Goal: Transaction & Acquisition: Purchase product/service

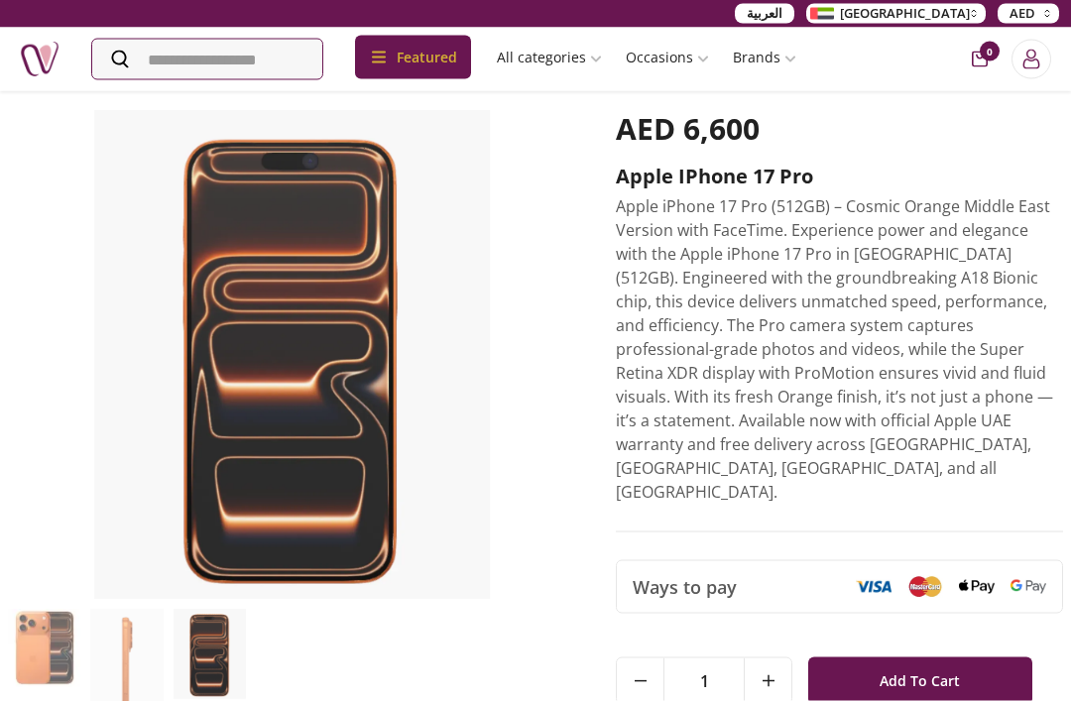
scroll to position [68, 0]
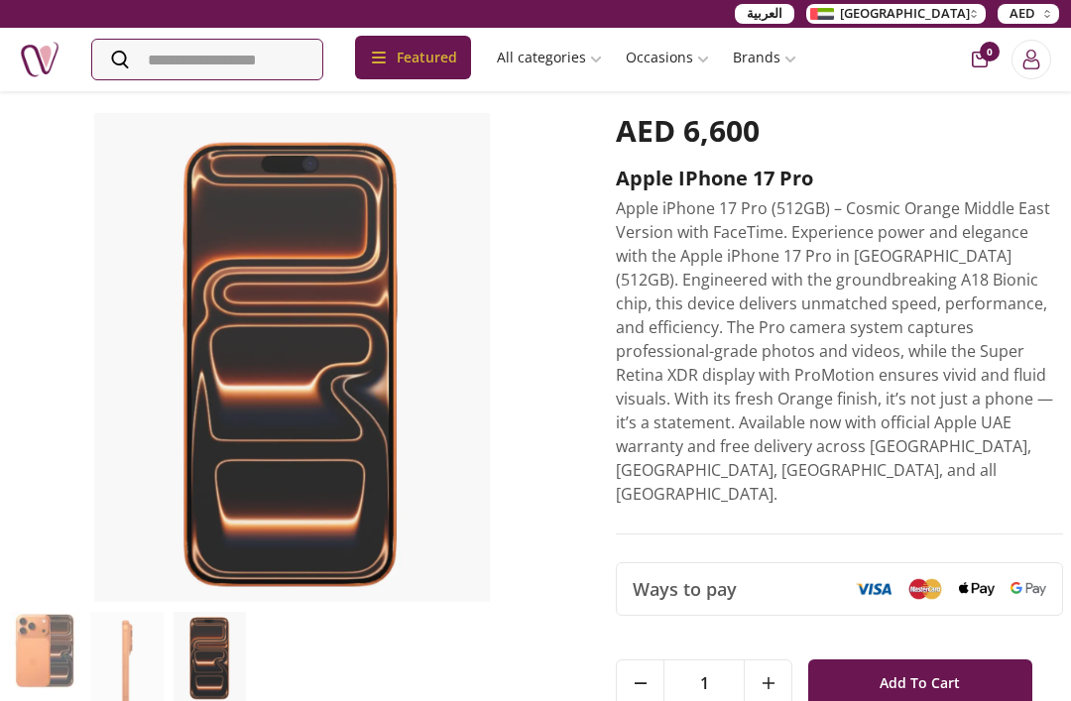
click at [937, 665] on span "Add To Cart" at bounding box center [920, 683] width 80 height 36
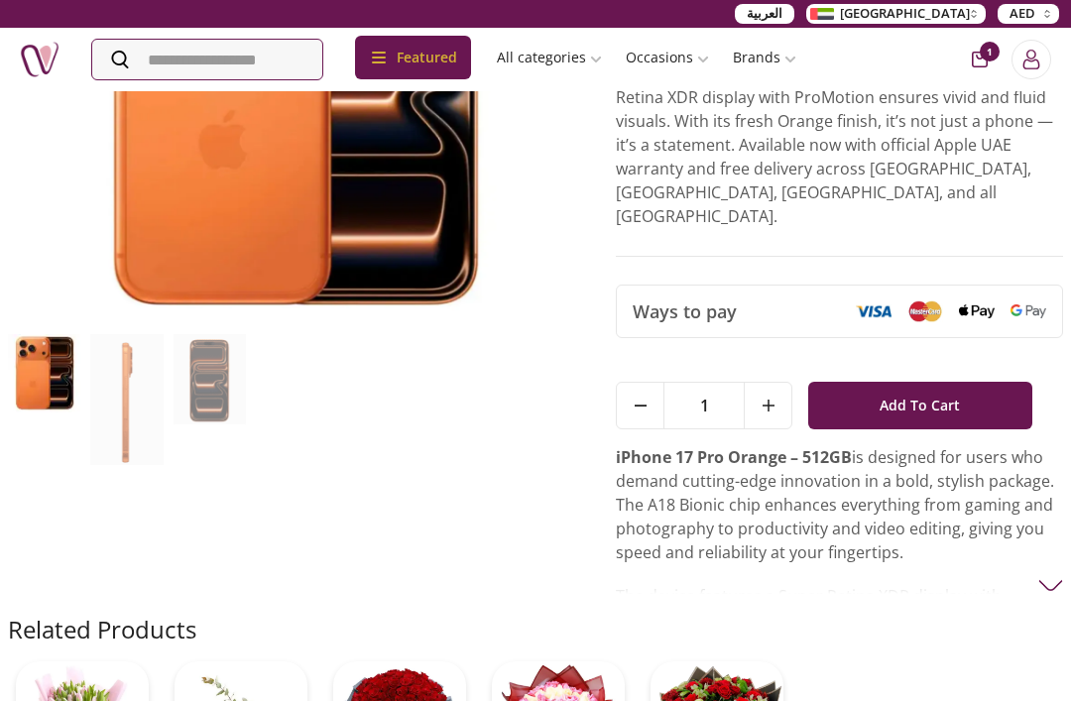
scroll to position [0, 0]
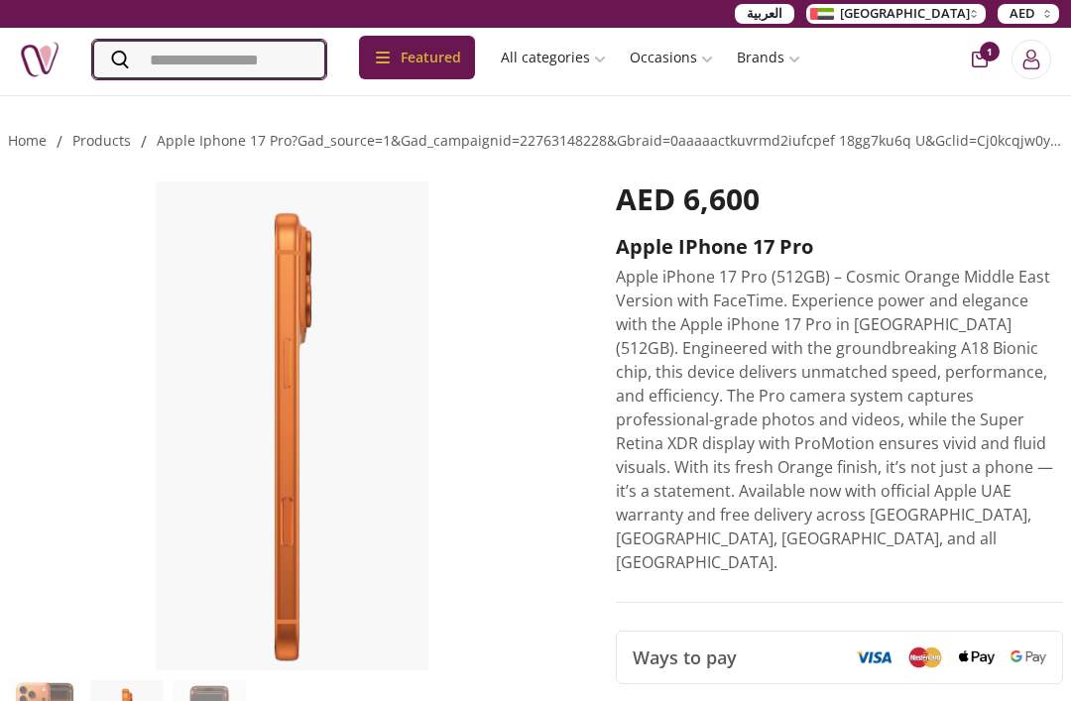
click at [317, 59] on input "Search" at bounding box center [209, 60] width 234 height 40
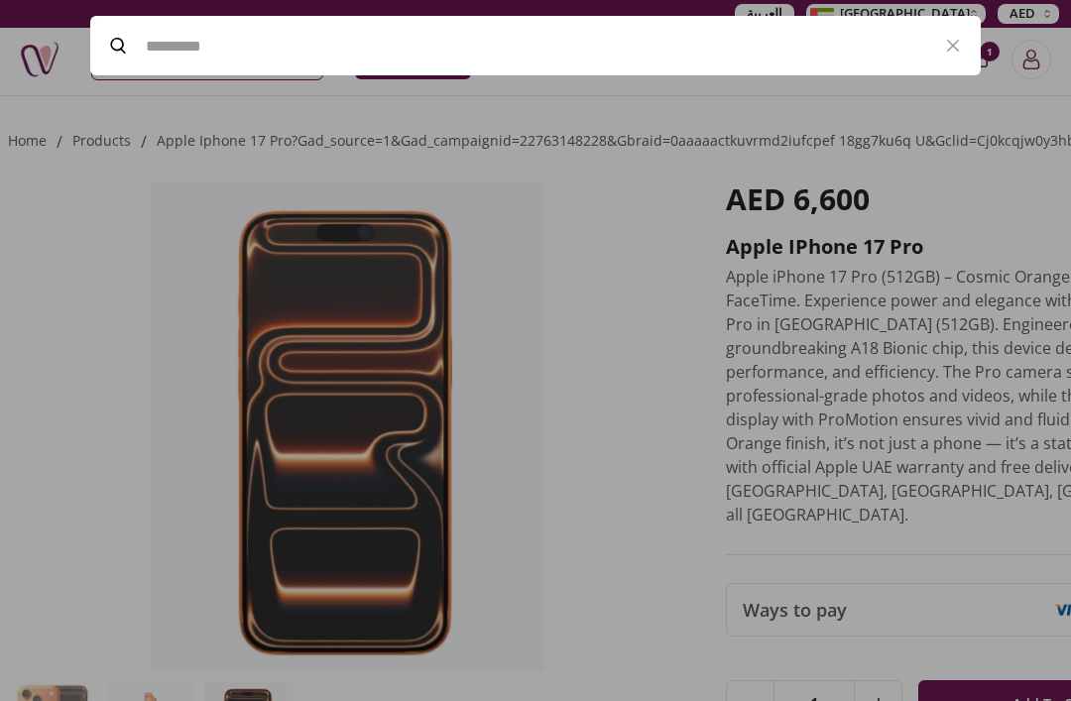
click at [963, 224] on div at bounding box center [535, 350] width 1071 height 701
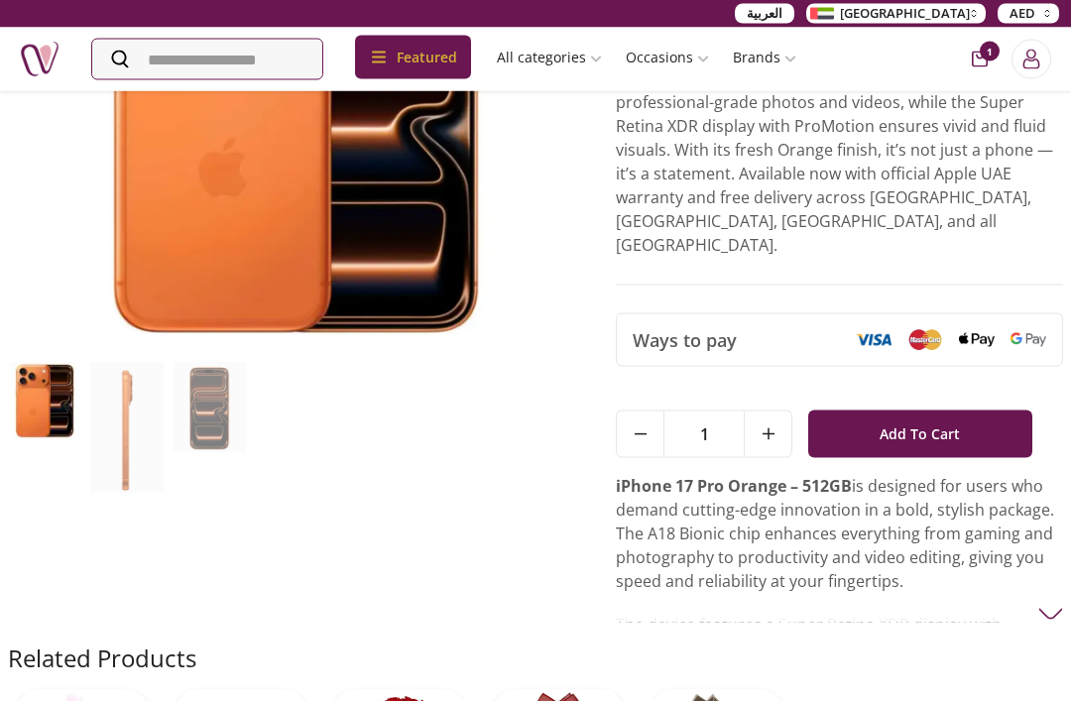
scroll to position [311, 0]
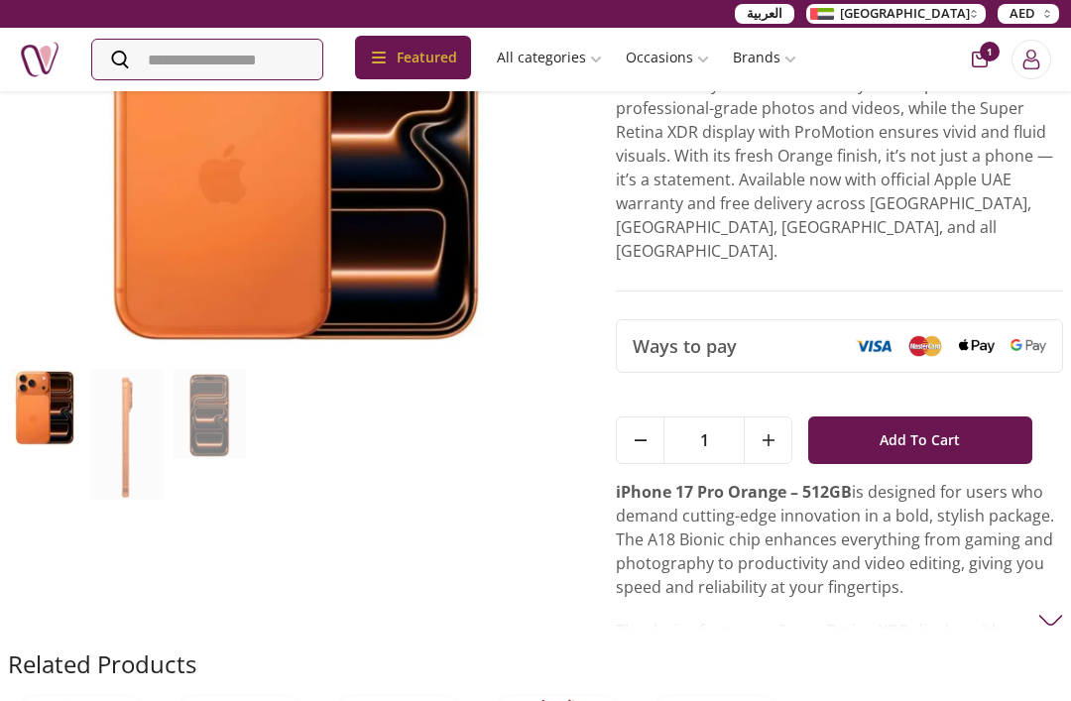
click at [955, 422] on span "Add To Cart" at bounding box center [920, 440] width 80 height 36
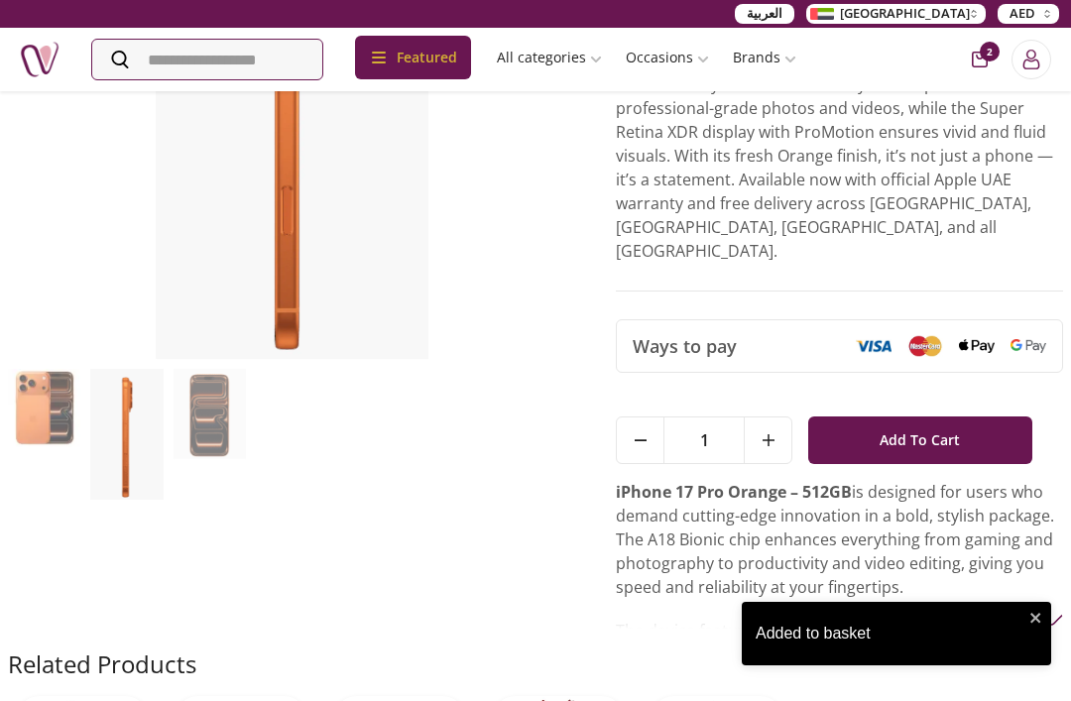
click at [887, 646] on div "Added to basket" at bounding box center [890, 634] width 268 height 24
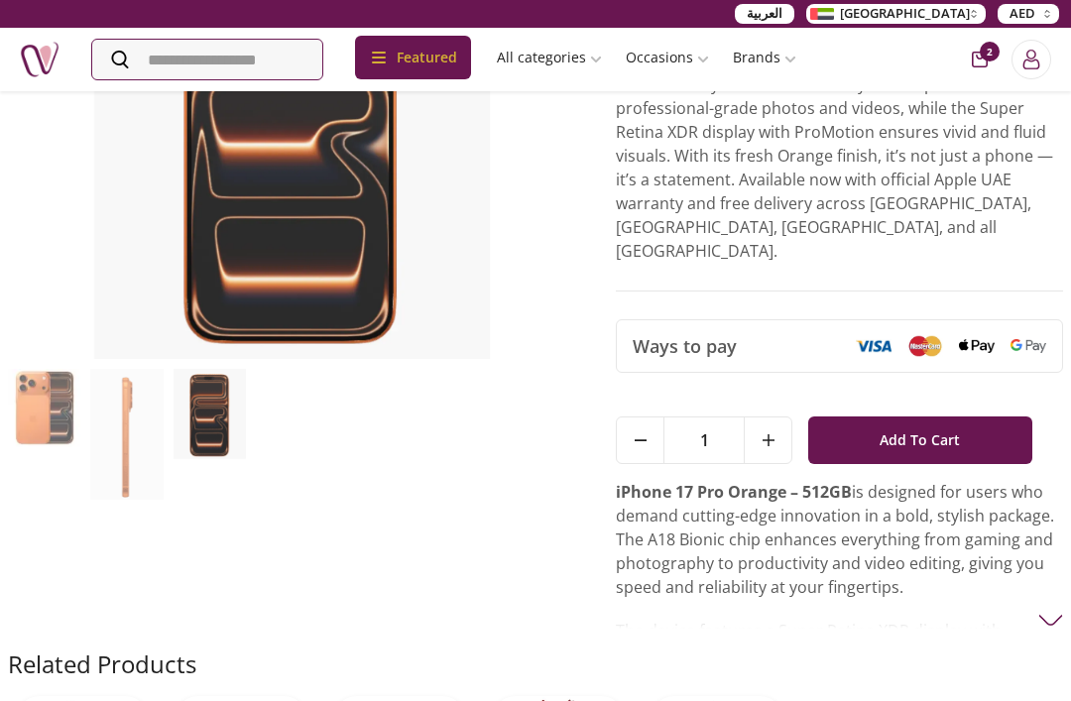
click at [1000, 416] on button "Add To Cart" at bounding box center [919, 440] width 223 height 48
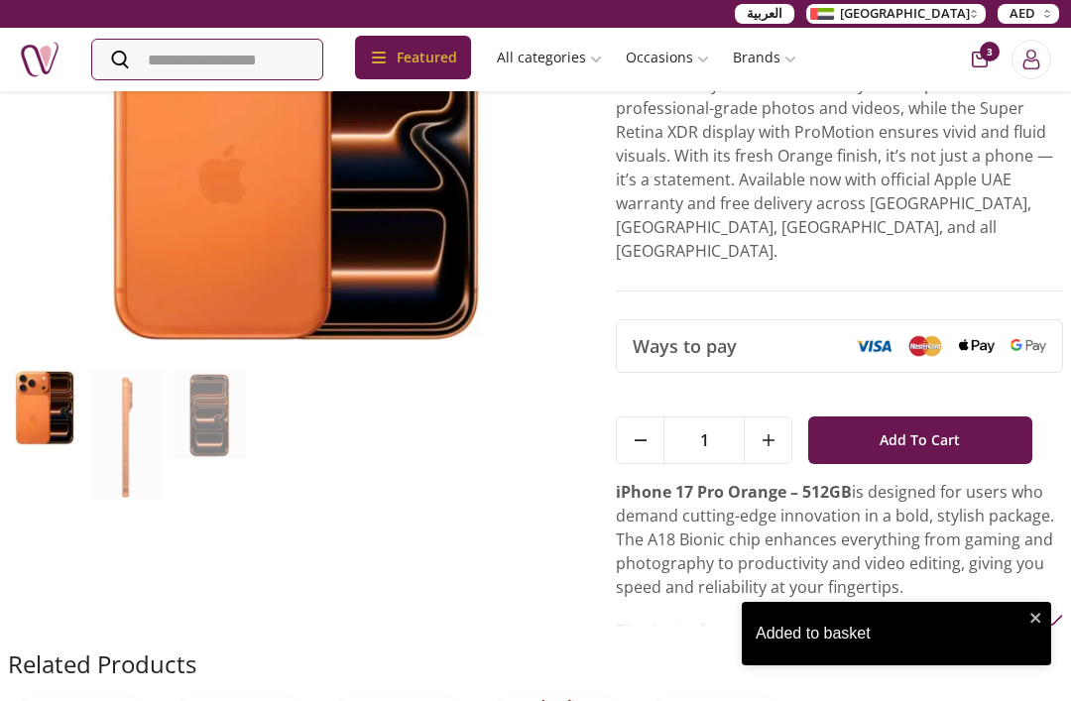
click at [802, 665] on div "Added to basket" at bounding box center [896, 633] width 309 height 63
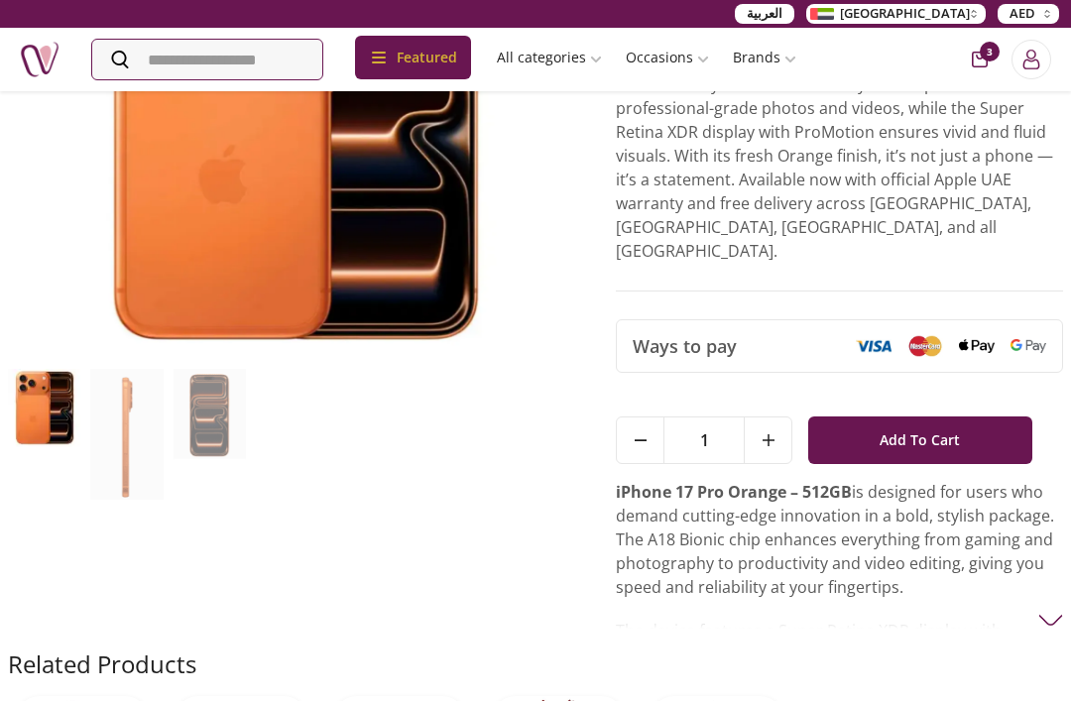
click at [804, 685] on div "Added to basket" at bounding box center [896, 641] width 317 height 87
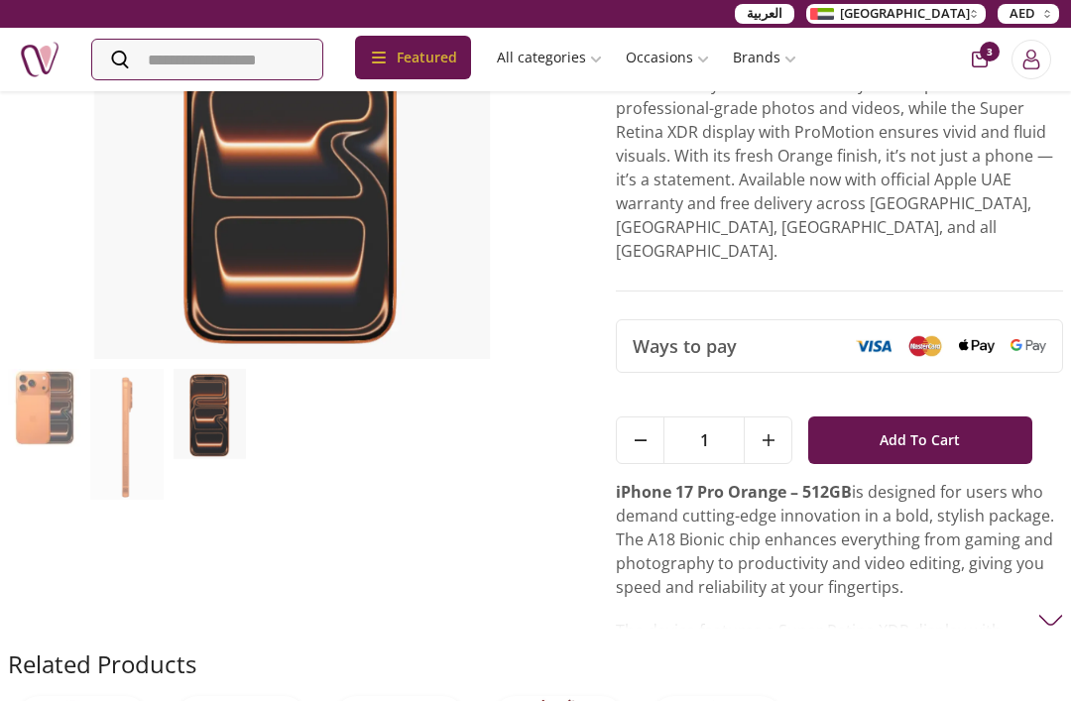
click at [810, 168] on link "iPhone" at bounding box center [830, 186] width 218 height 36
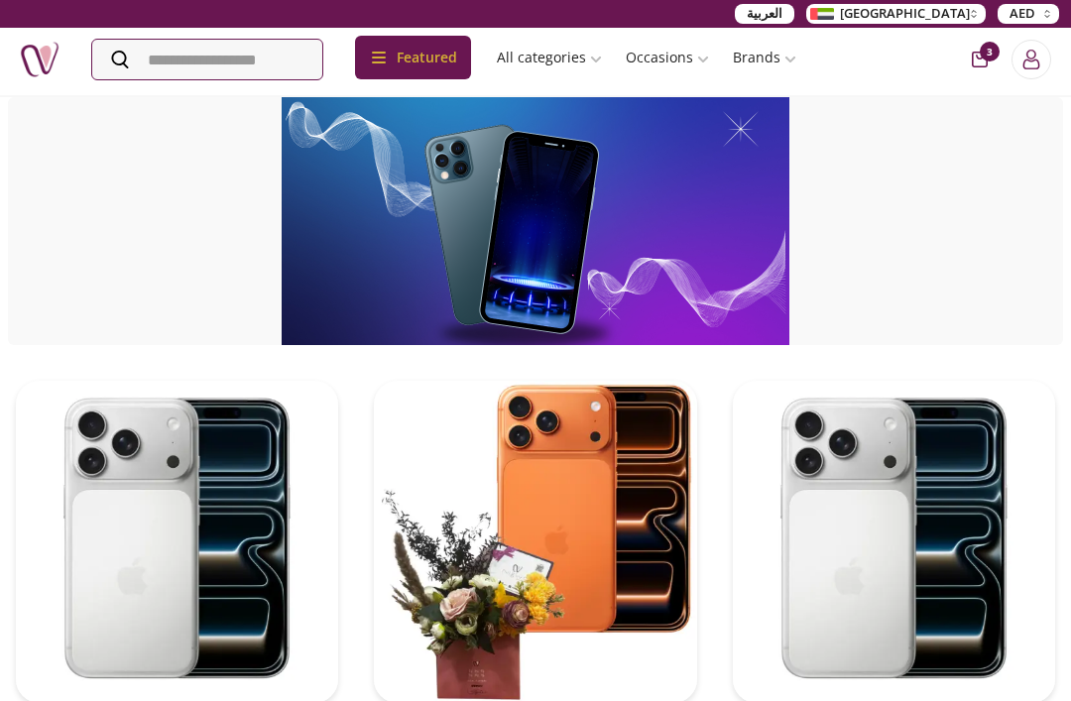
click at [1047, 225] on div at bounding box center [535, 221] width 1055 height 248
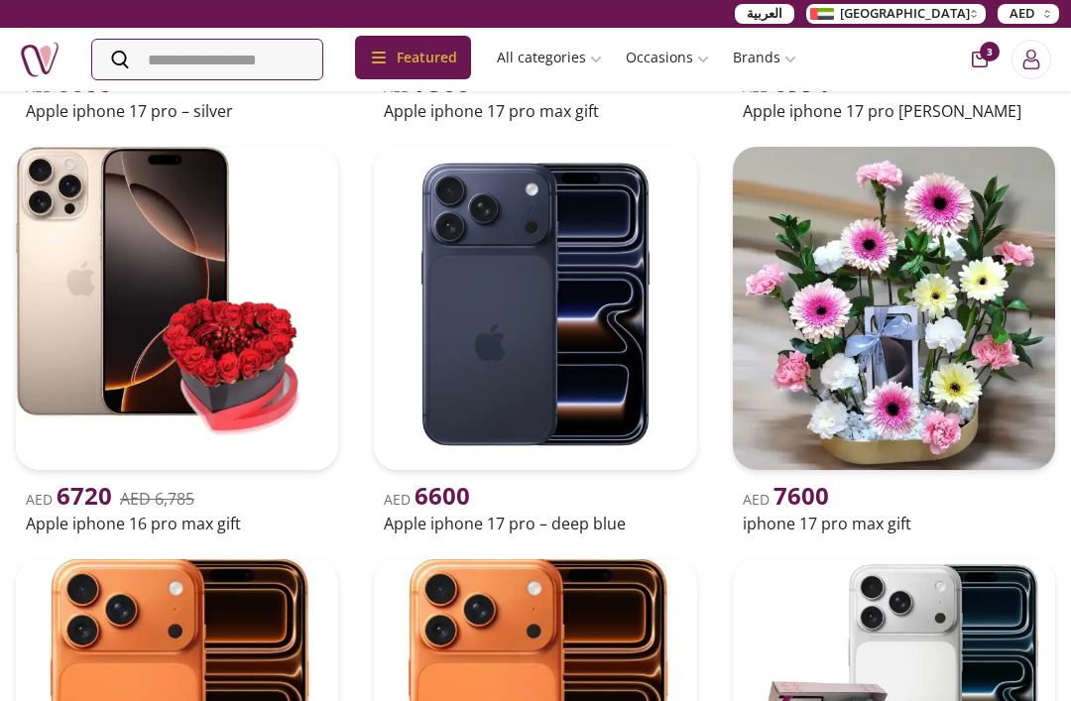
scroll to position [645, 0]
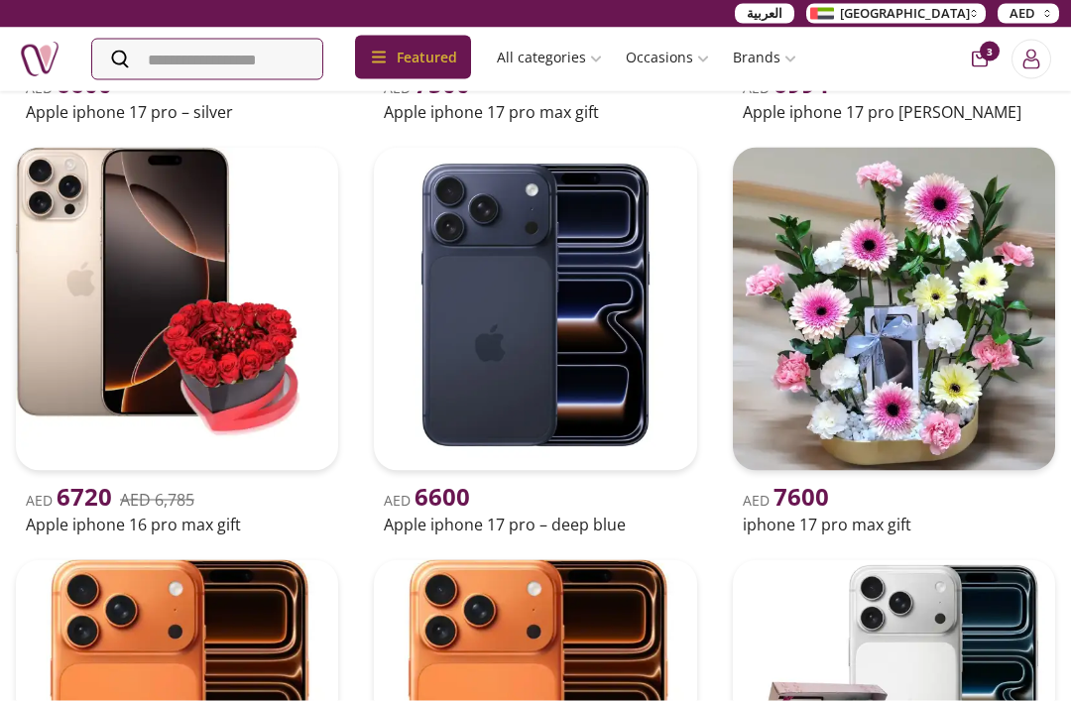
click at [528, 291] on img at bounding box center [535, 309] width 322 height 322
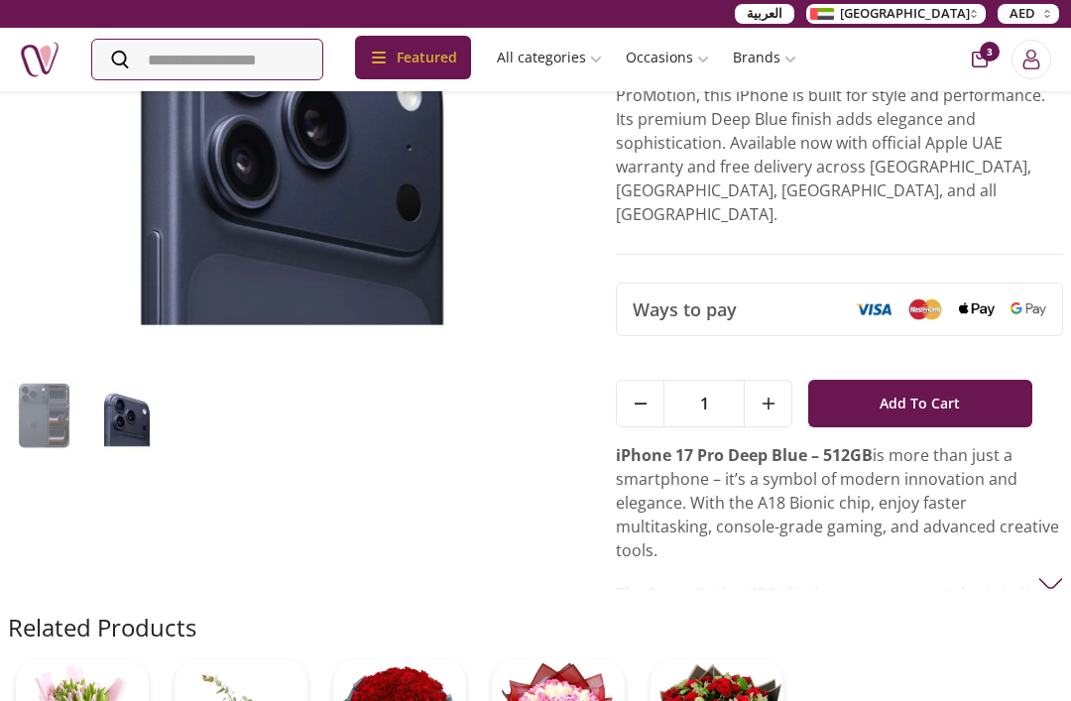
scroll to position [295, 0]
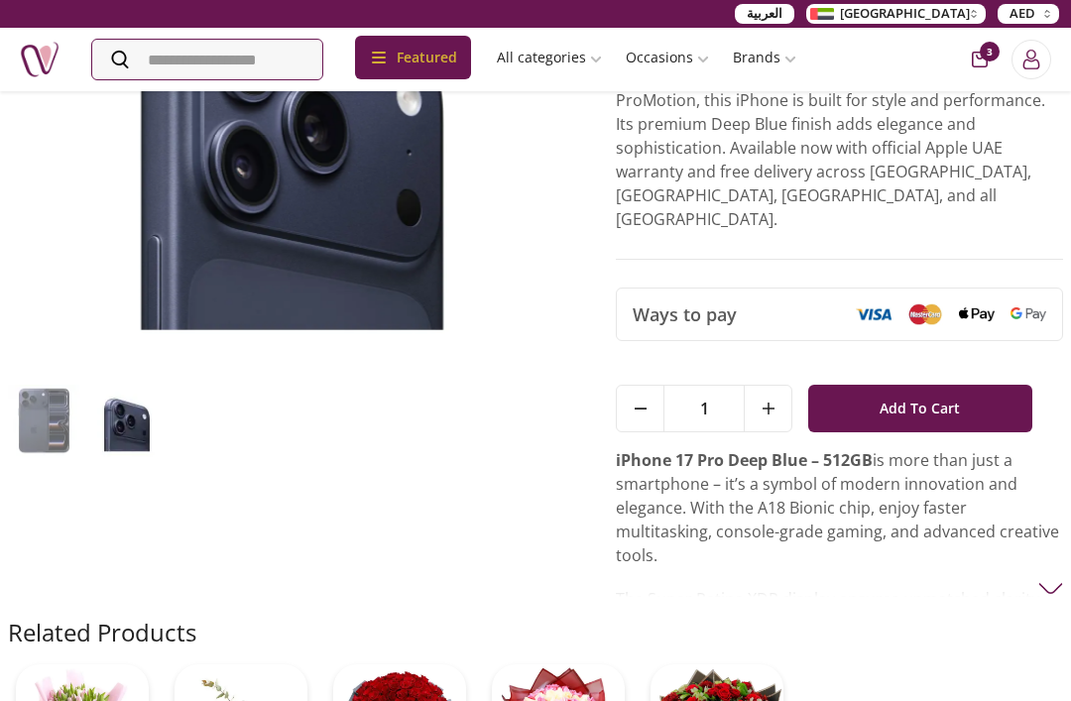
click at [233, 276] on img at bounding box center [292, 130] width 568 height 489
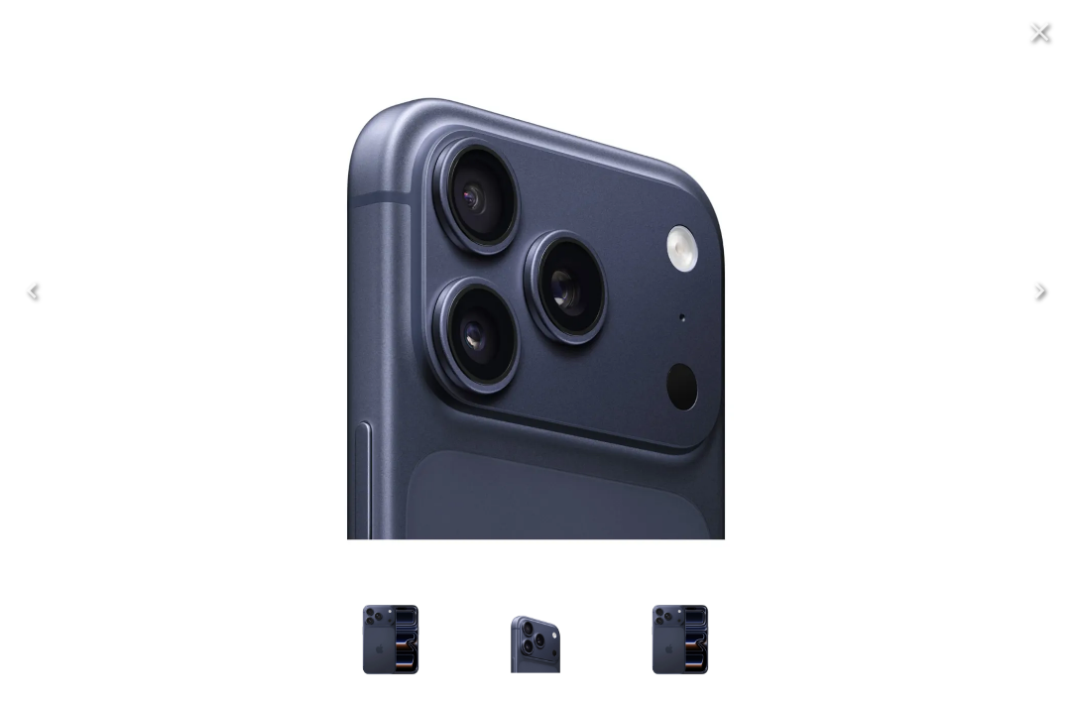
scroll to position [0, 0]
click at [1043, 39] on icon "Close" at bounding box center [1039, 32] width 32 height 32
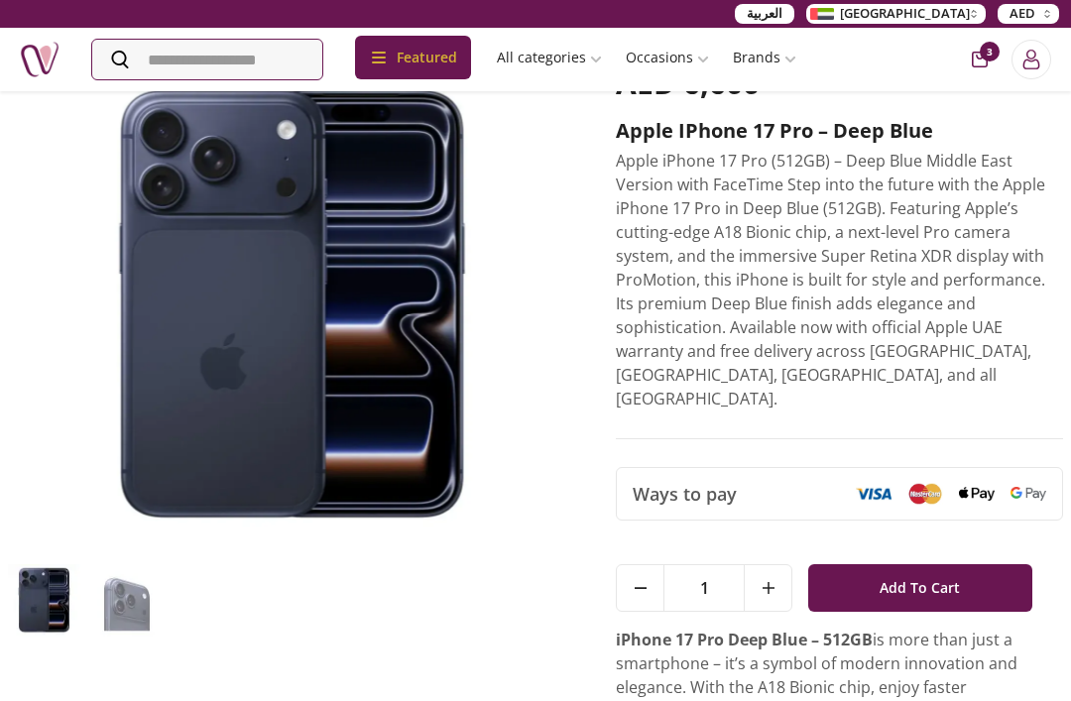
scroll to position [115, 0]
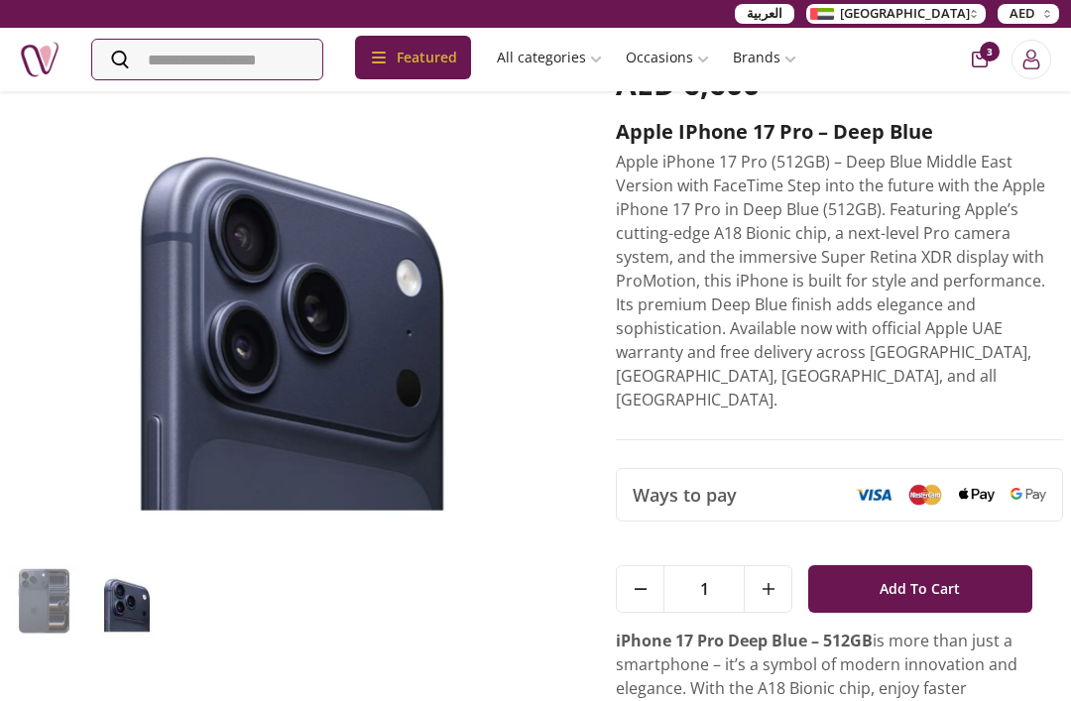
click at [973, 565] on button "Add To Cart" at bounding box center [919, 589] width 223 height 48
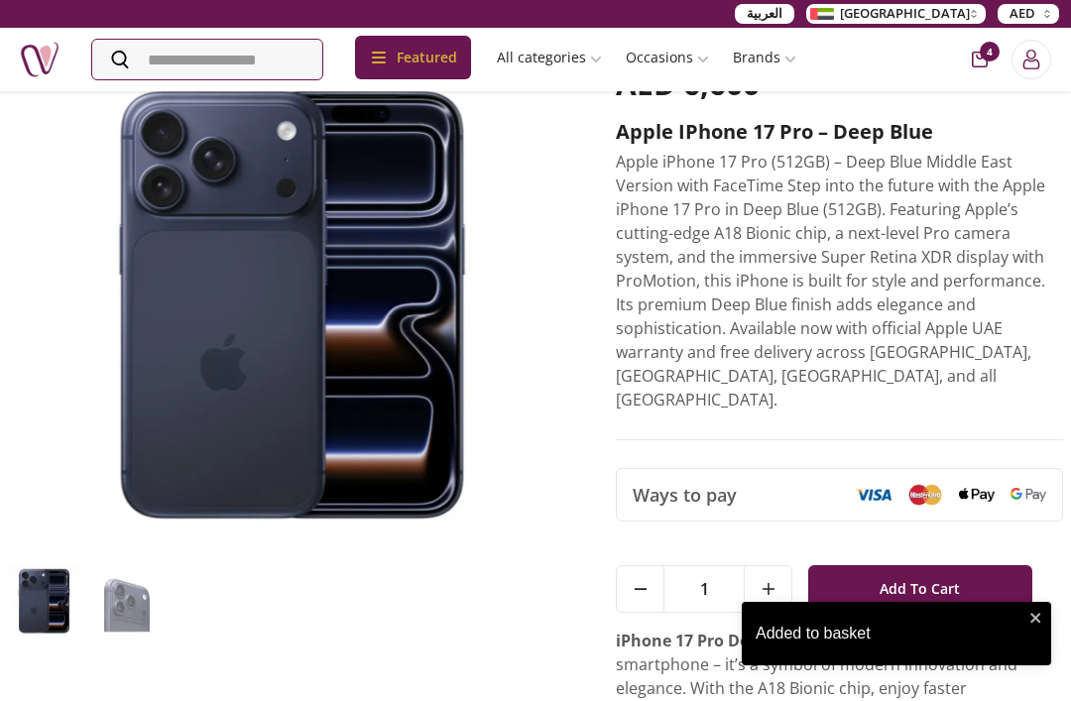
click at [875, 665] on div "Added to basket" at bounding box center [896, 633] width 309 height 63
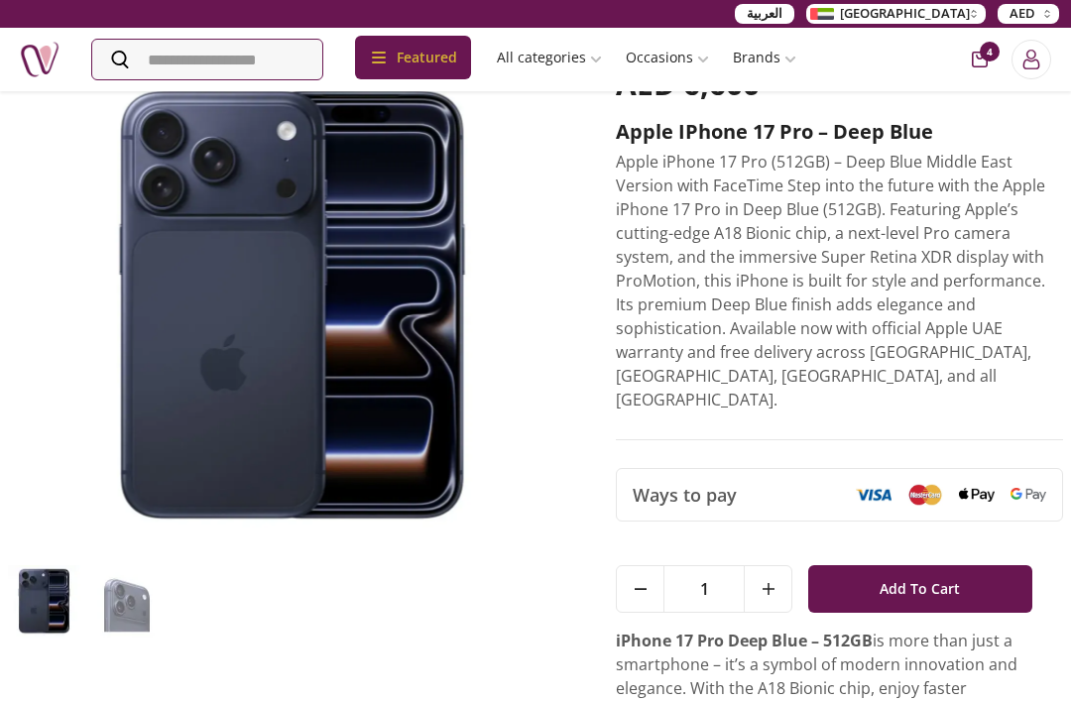
click at [798, 469] on div "Ways to pay" at bounding box center [839, 495] width 445 height 52
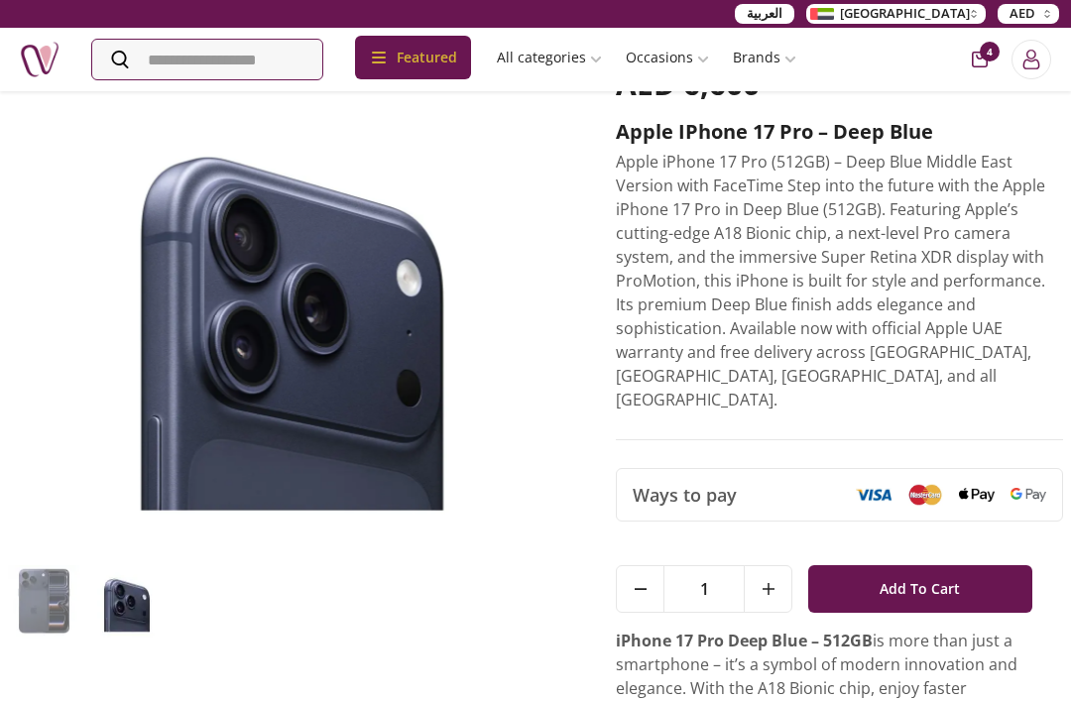
click at [804, 533] on div "1 Add To Cart" at bounding box center [839, 580] width 447 height 95
click at [886, 700] on div "iPhone 17 Pro Deep Blue – 512GB is more than just a smartphone – it’s a symbol …" at bounding box center [839, 703] width 447 height 149
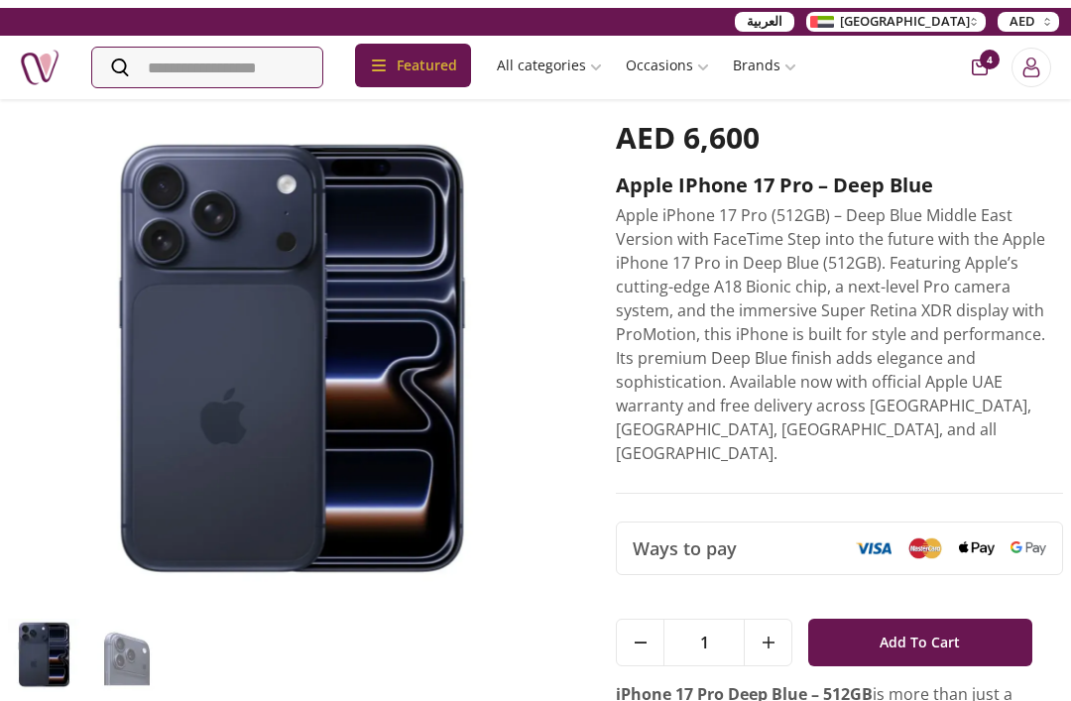
scroll to position [61, 0]
